Goal: Navigation & Orientation: Find specific page/section

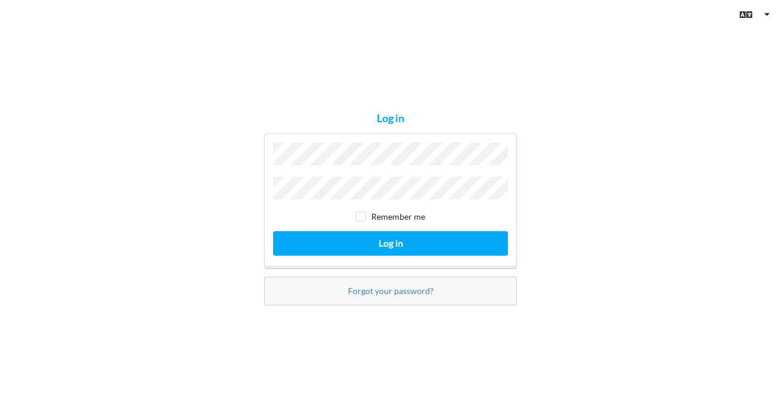
click at [444, 217] on div "Remember me" at bounding box center [390, 217] width 235 height 12
click at [390, 240] on button "Log in" at bounding box center [390, 243] width 235 height 25
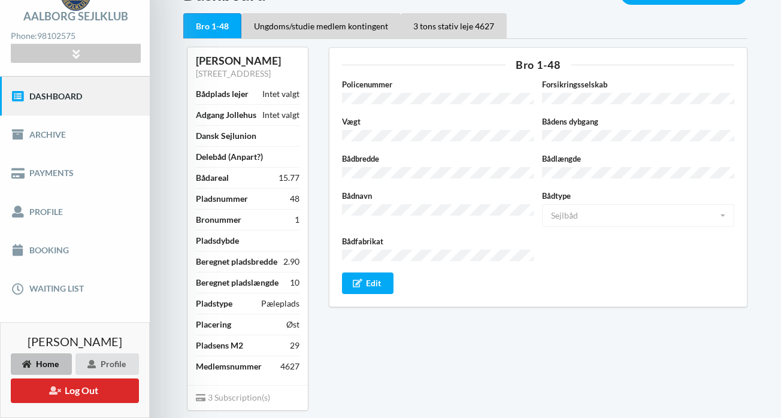
scroll to position [76, 0]
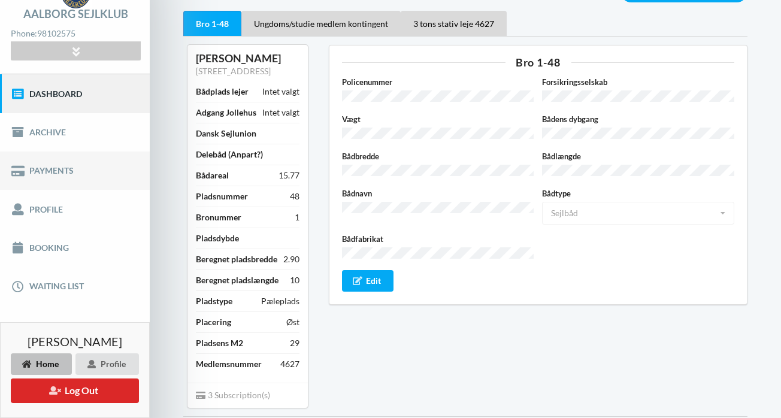
click at [72, 169] on link "Payments" at bounding box center [75, 170] width 150 height 38
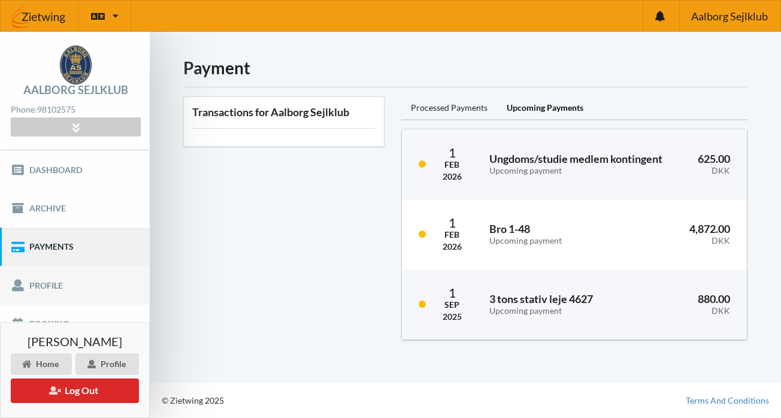
click at [106, 295] on link "Profile" at bounding box center [75, 285] width 150 height 38
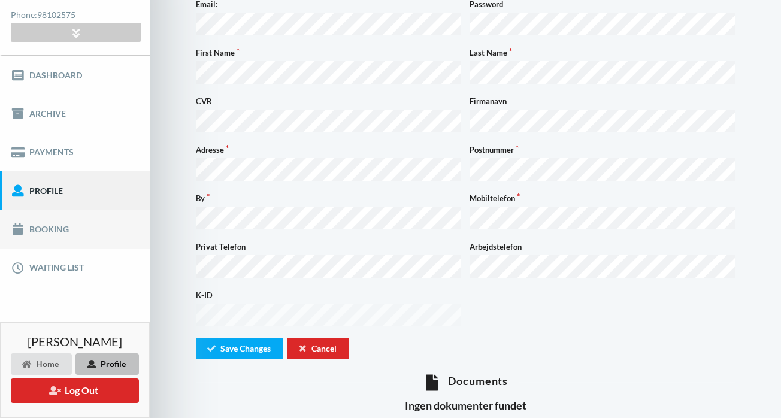
scroll to position [94, 0]
click at [96, 268] on link "Waiting list" at bounding box center [75, 268] width 150 height 38
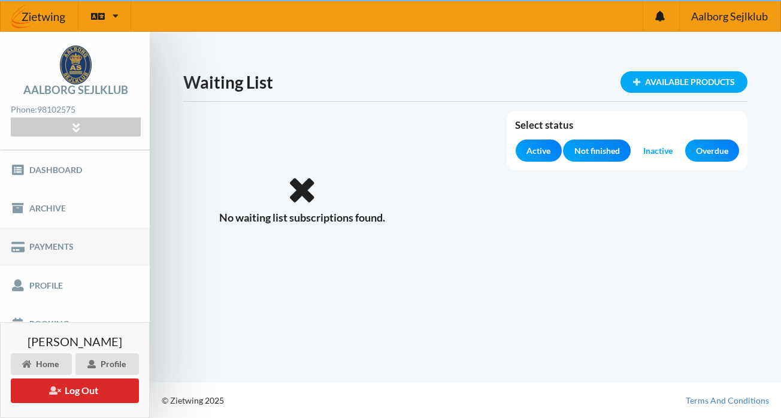
click at [80, 238] on link "Payments" at bounding box center [75, 246] width 150 height 38
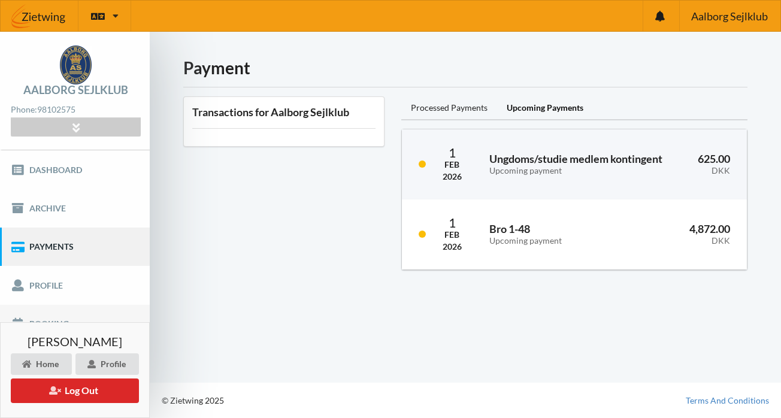
click at [53, 321] on link "Booking" at bounding box center [75, 324] width 150 height 38
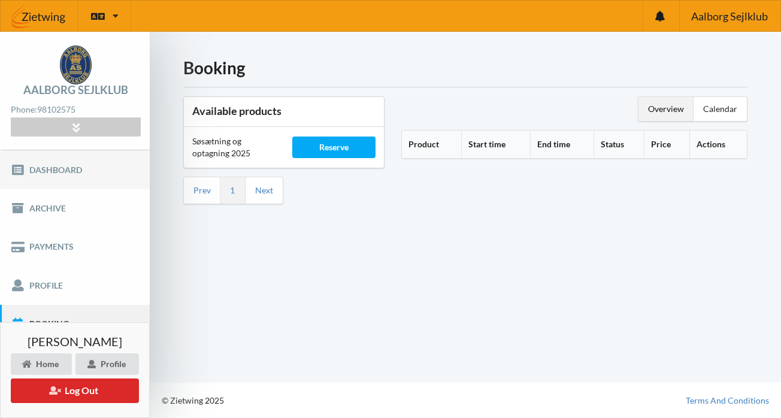
click at [101, 182] on link "Dashboard" at bounding box center [75, 169] width 150 height 38
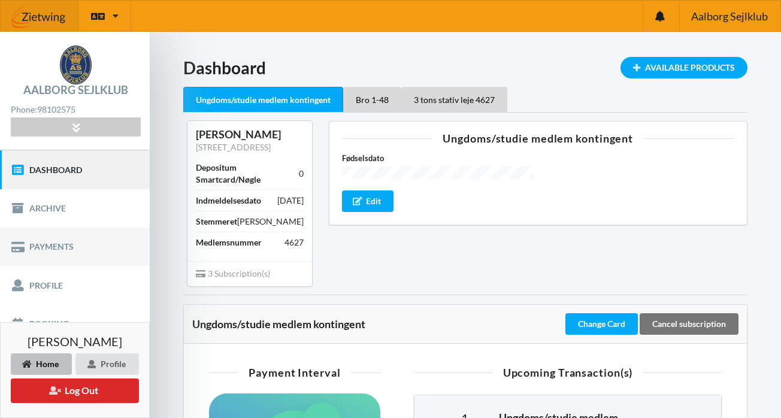
click at [101, 241] on link "Payments" at bounding box center [75, 246] width 150 height 38
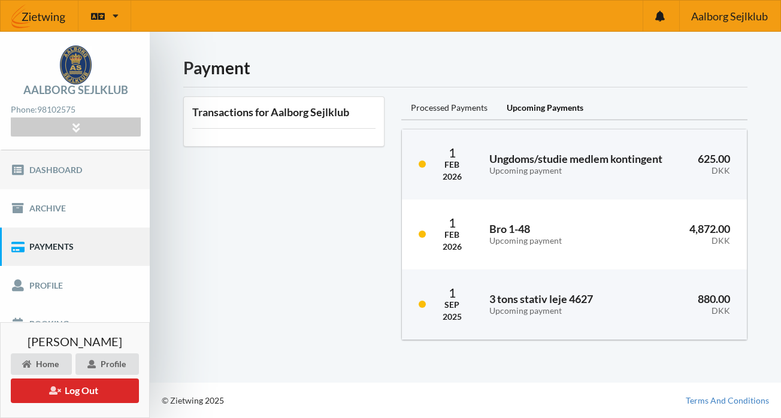
click at [62, 159] on link "Dashboard" at bounding box center [75, 169] width 150 height 38
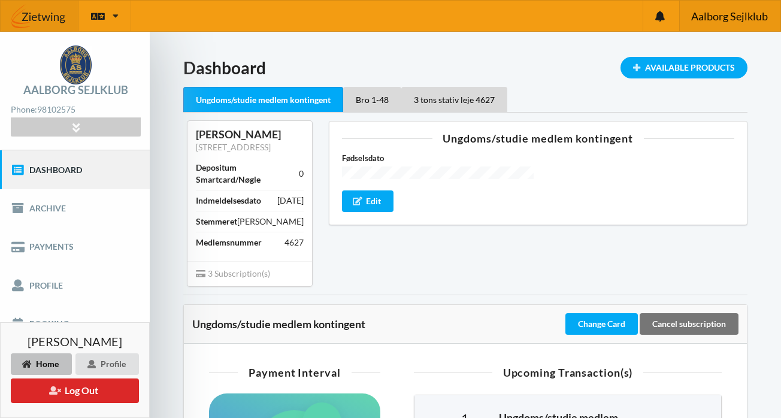
click at [729, 16] on span "Aalborg Sejlklub" at bounding box center [729, 16] width 77 height 11
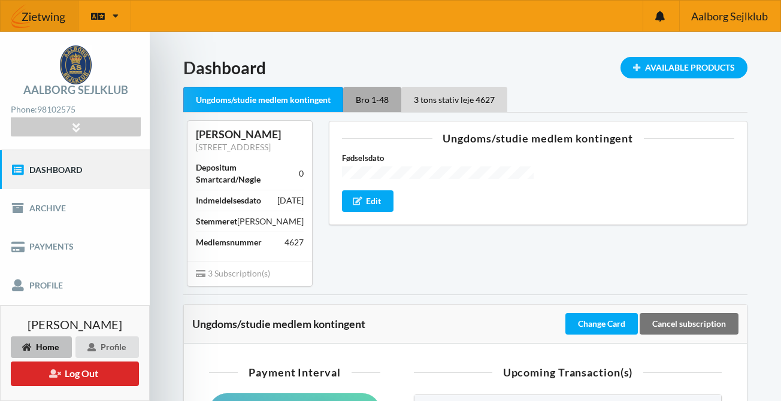
click at [368, 93] on div "Bro 1-48" at bounding box center [372, 99] width 58 height 25
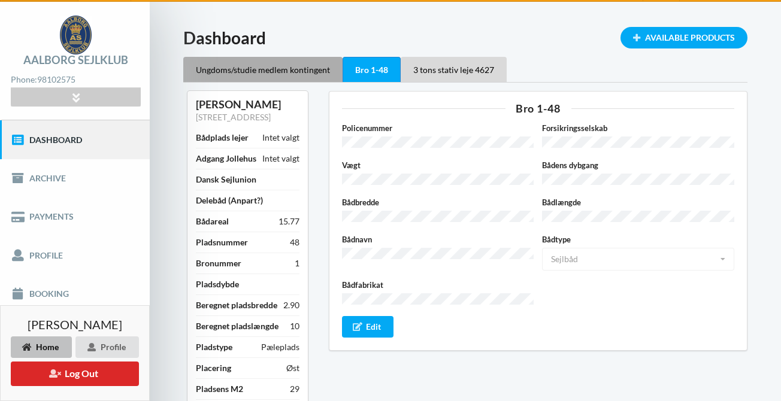
scroll to position [26, 0]
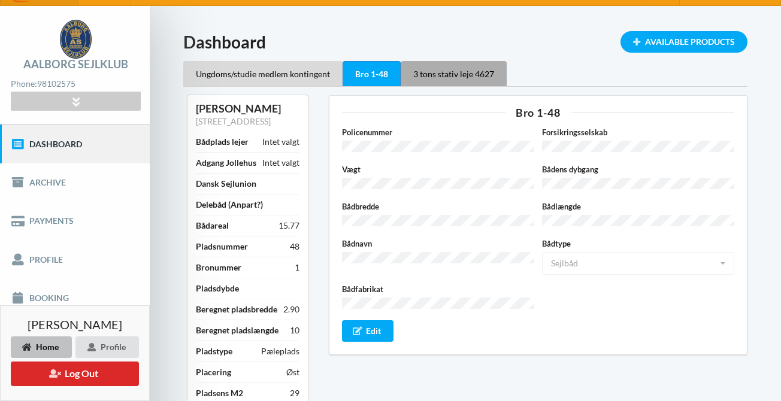
click at [434, 68] on div "3 tons stativ leje 4627" at bounding box center [454, 73] width 106 height 25
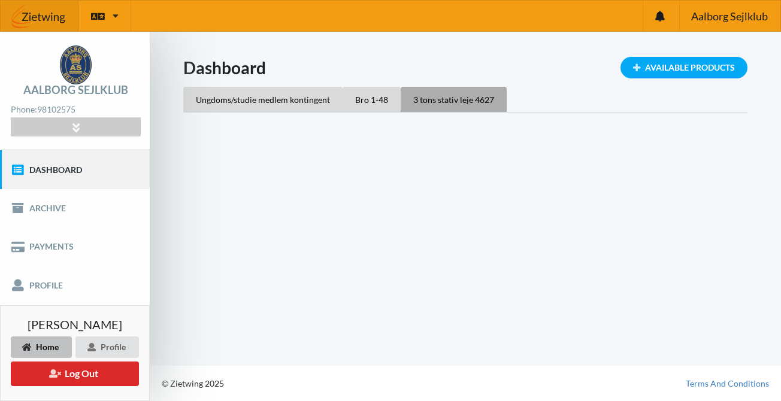
scroll to position [0, 0]
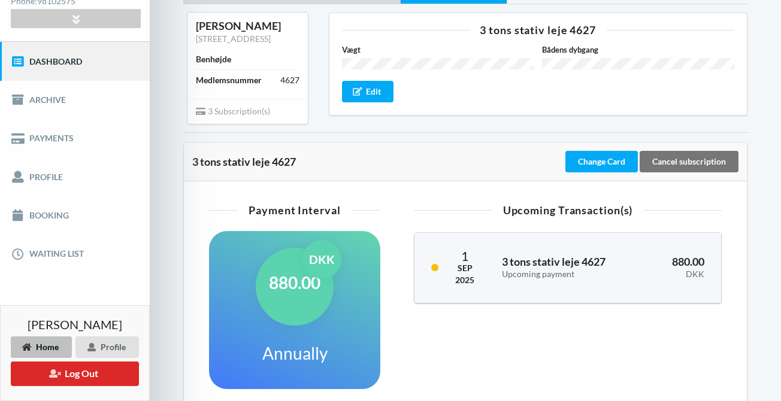
scroll to position [115, 0]
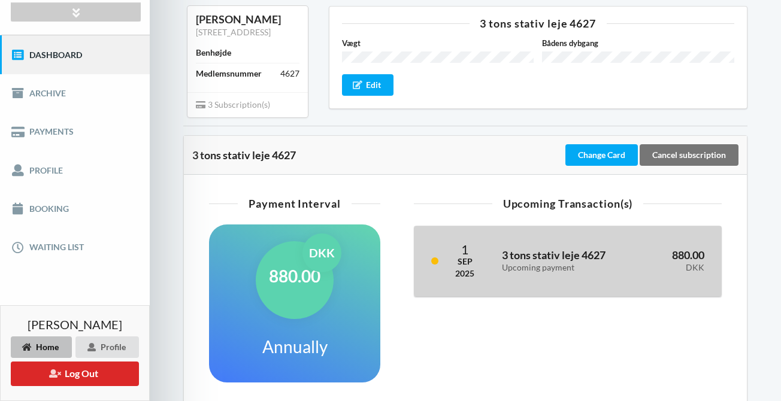
click at [500, 279] on div "3 tons stativ leje 4627 Upcoming payment" at bounding box center [565, 261] width 145 height 39
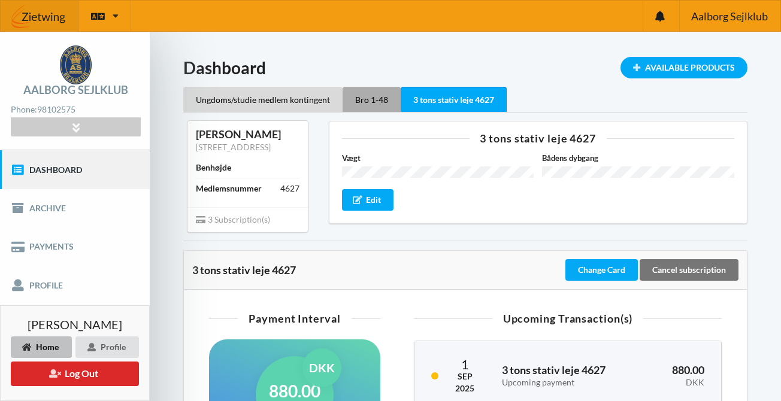
scroll to position [0, 0]
click at [355, 103] on div "Bro 1-48" at bounding box center [371, 99] width 58 height 25
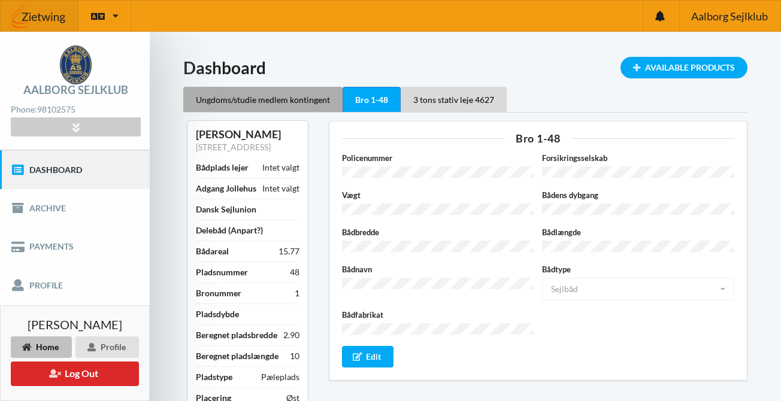
click at [293, 102] on div "Ungdoms/studie medlem kontingent" at bounding box center [262, 99] width 159 height 25
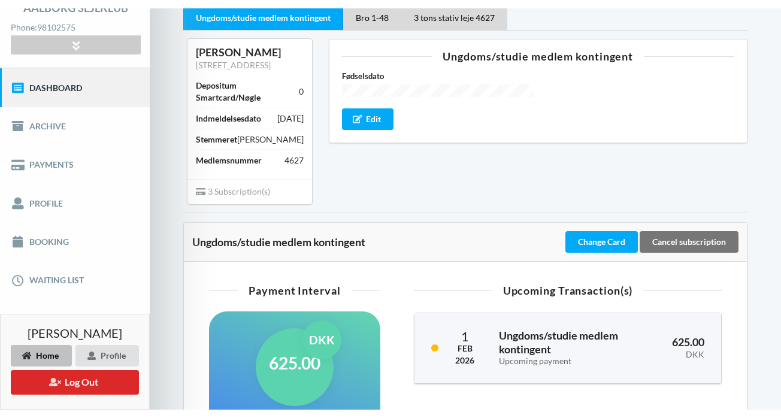
scroll to position [86, 0]
